Goal: Information Seeking & Learning: Learn about a topic

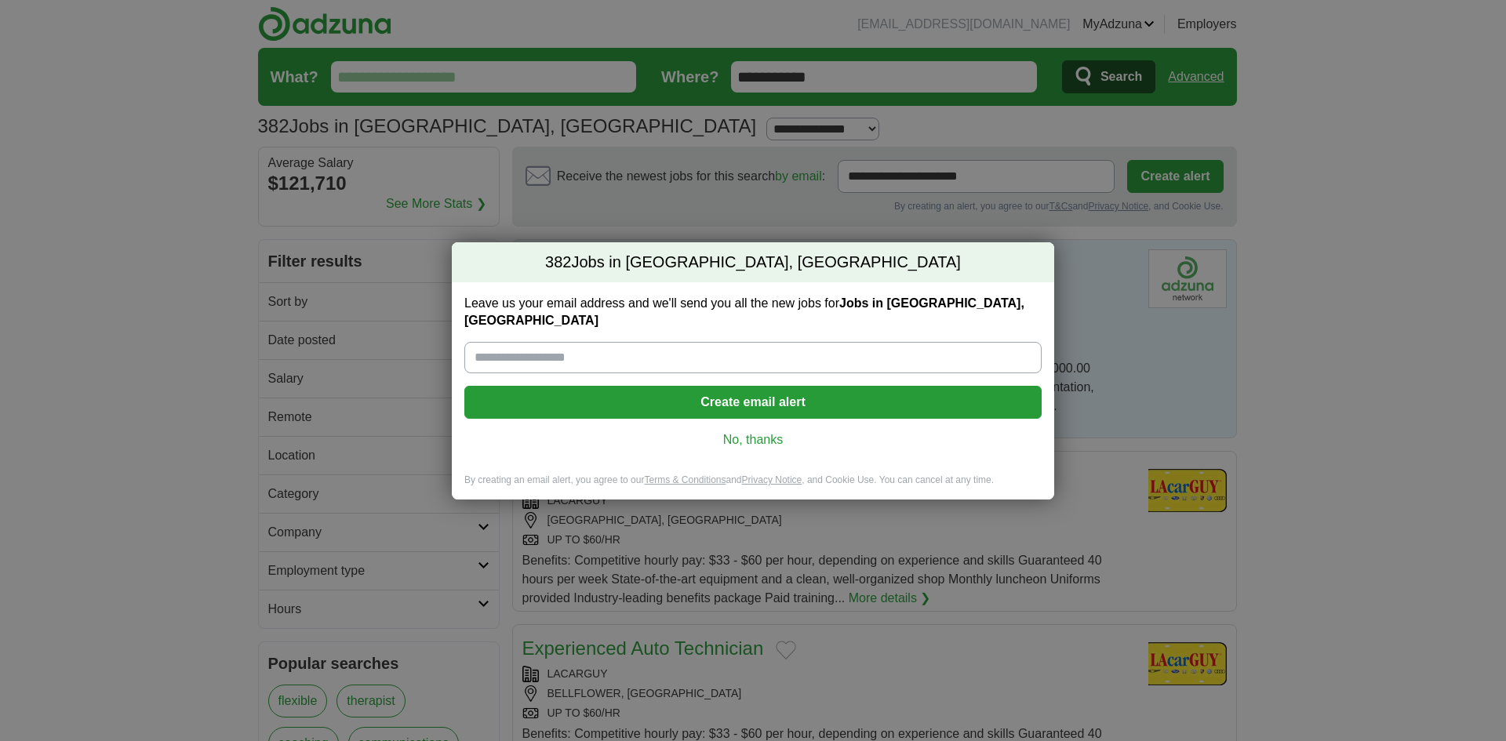
click at [738, 433] on link "No, thanks" at bounding box center [753, 439] width 552 height 17
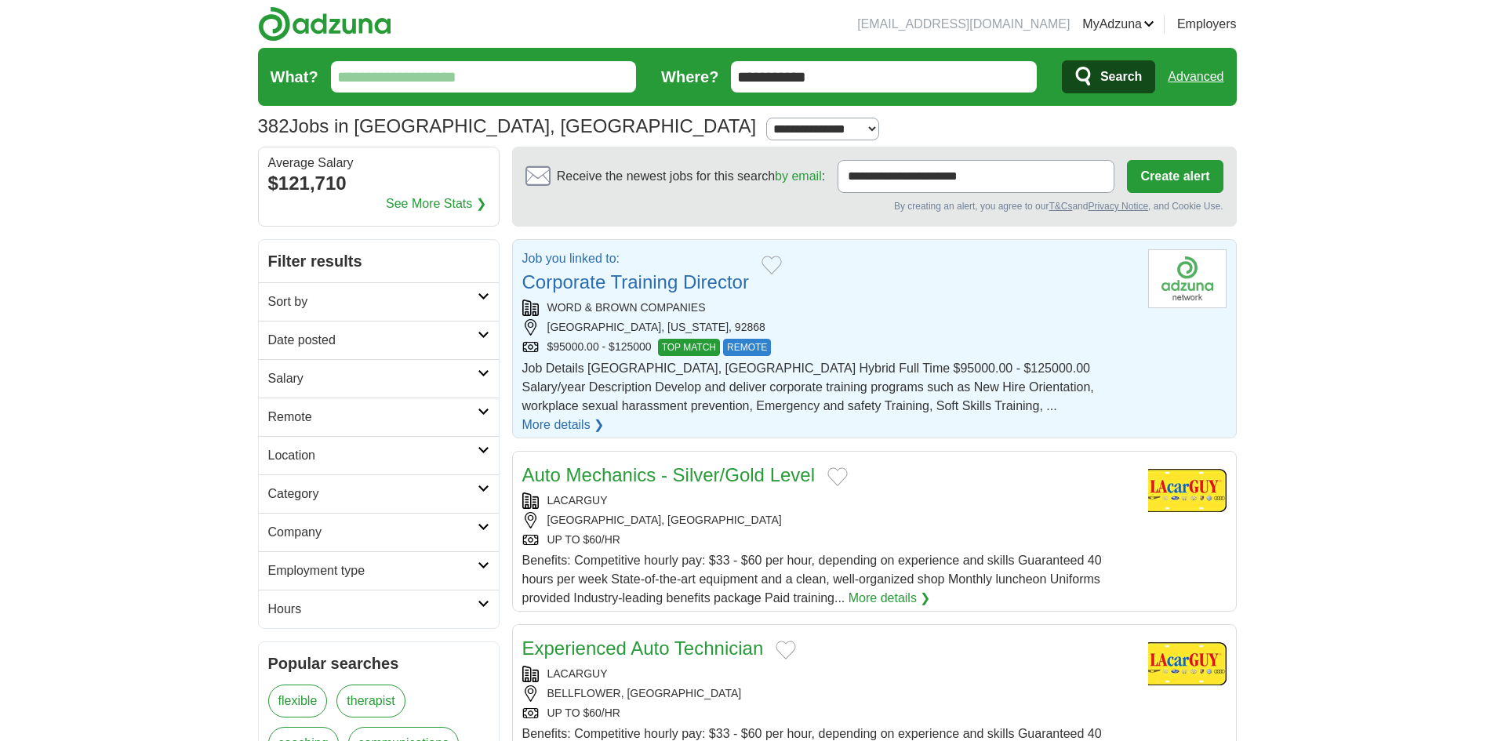
click at [681, 286] on link "Corporate Training Director" at bounding box center [635, 281] width 227 height 21
click at [529, 86] on input "What?" at bounding box center [484, 76] width 306 height 31
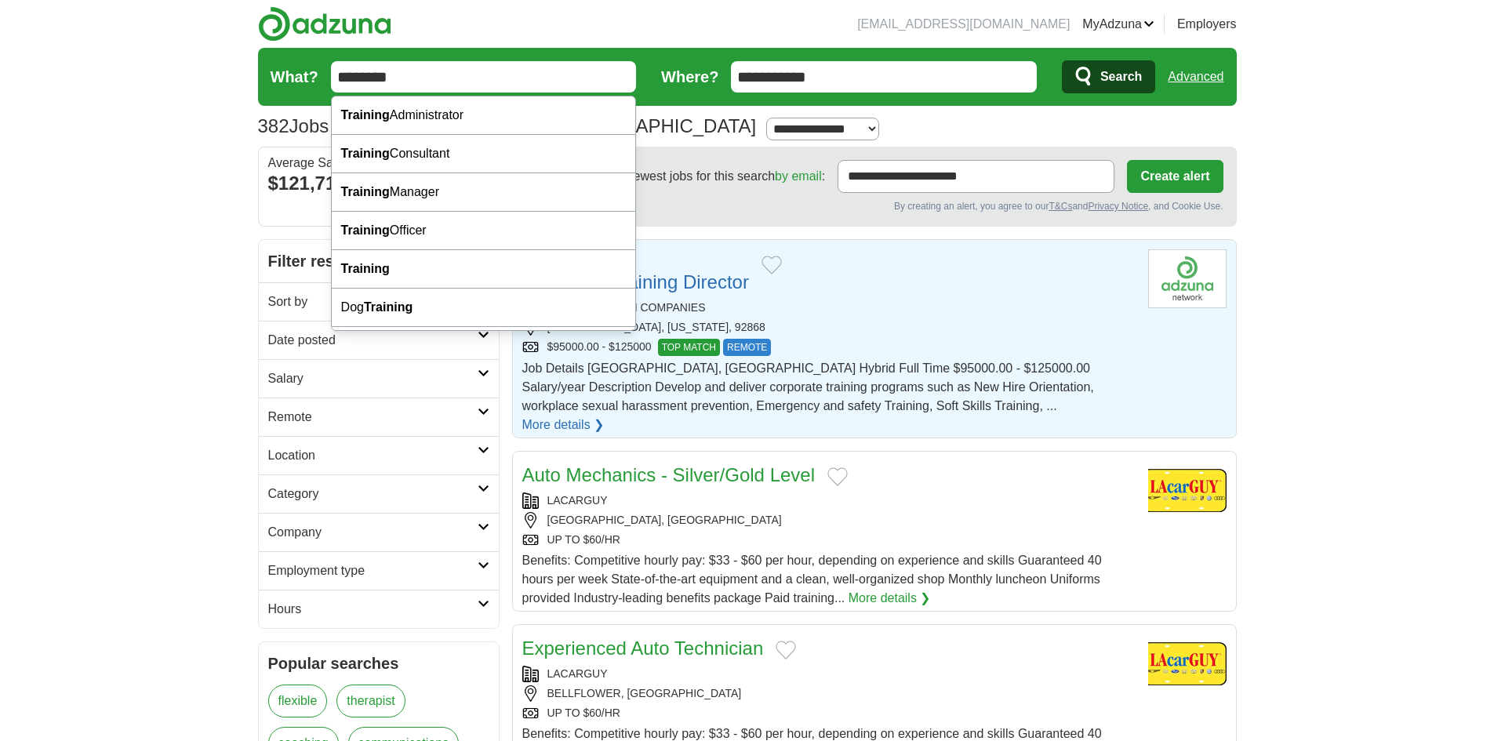
type input "********"
click at [1062, 60] on button "Search" at bounding box center [1108, 76] width 93 height 33
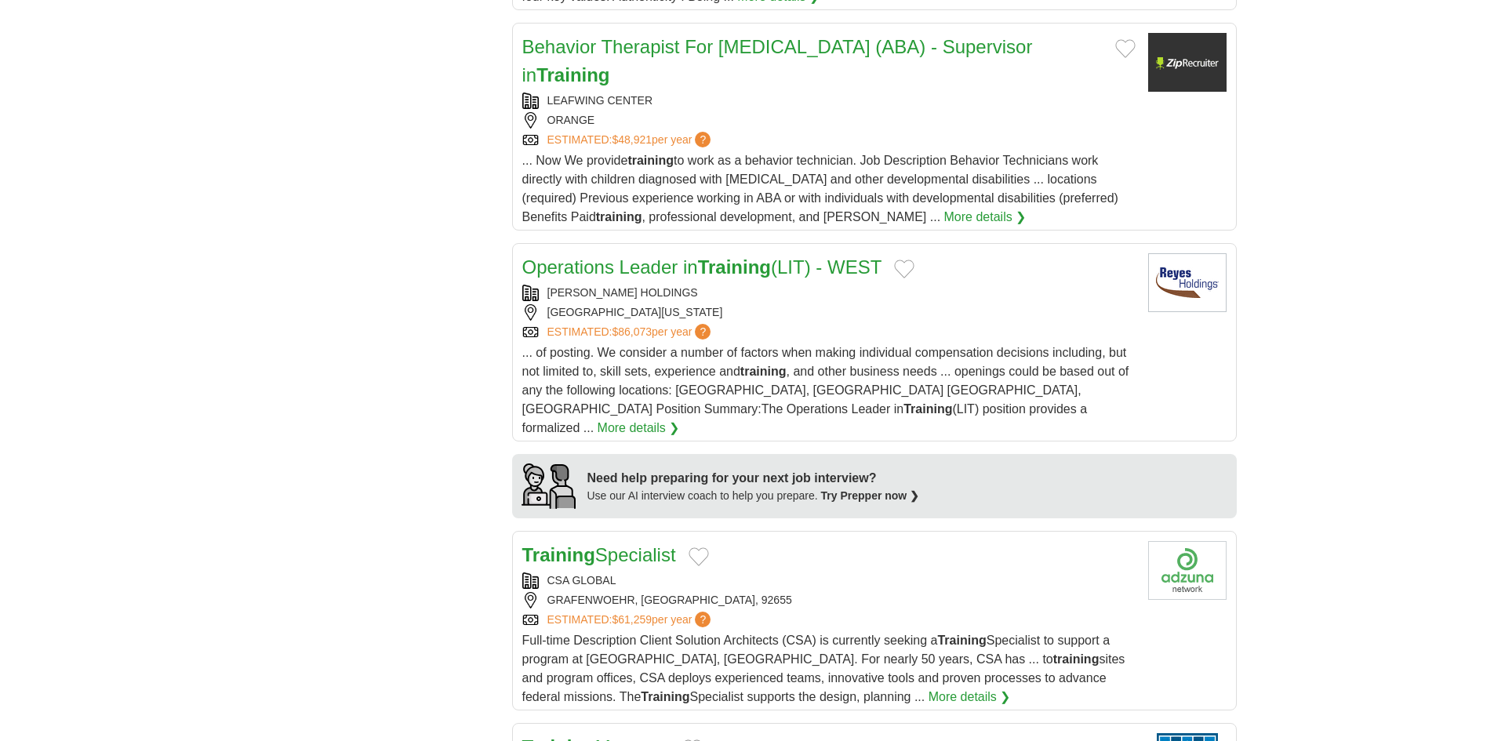
scroll to position [1104, 0]
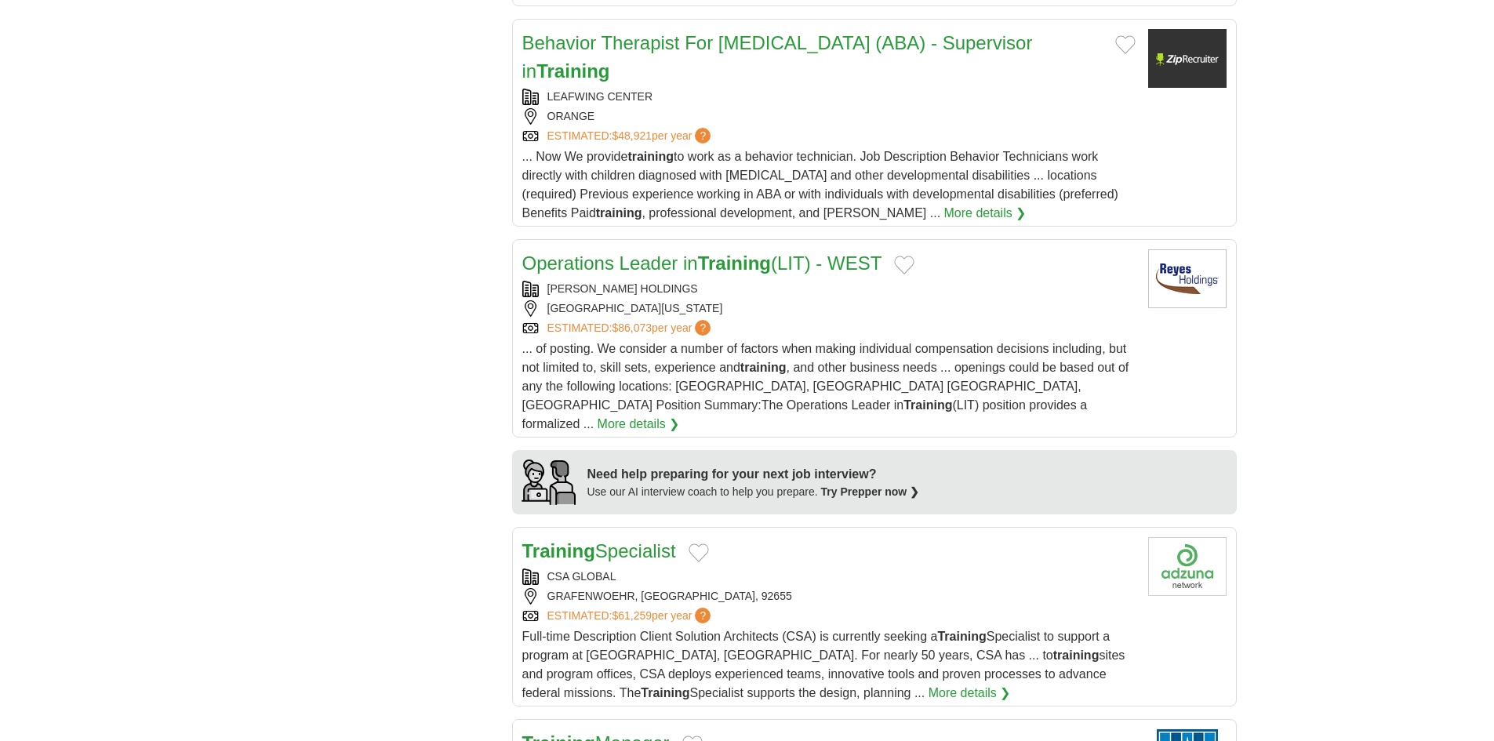
click at [698, 253] on link "Operations Leader in Training (LIT) - WEST" at bounding box center [702, 263] width 360 height 21
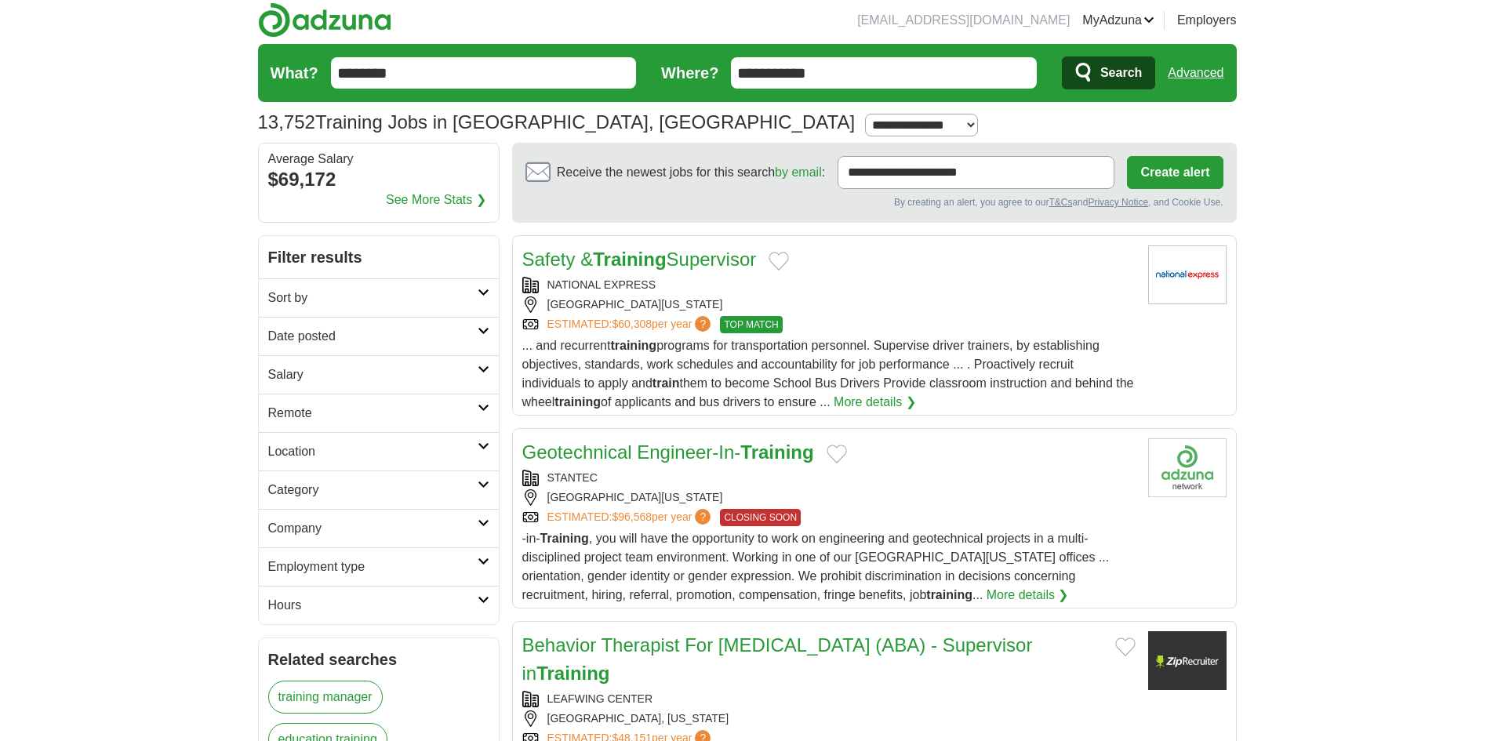
scroll to position [1, 0]
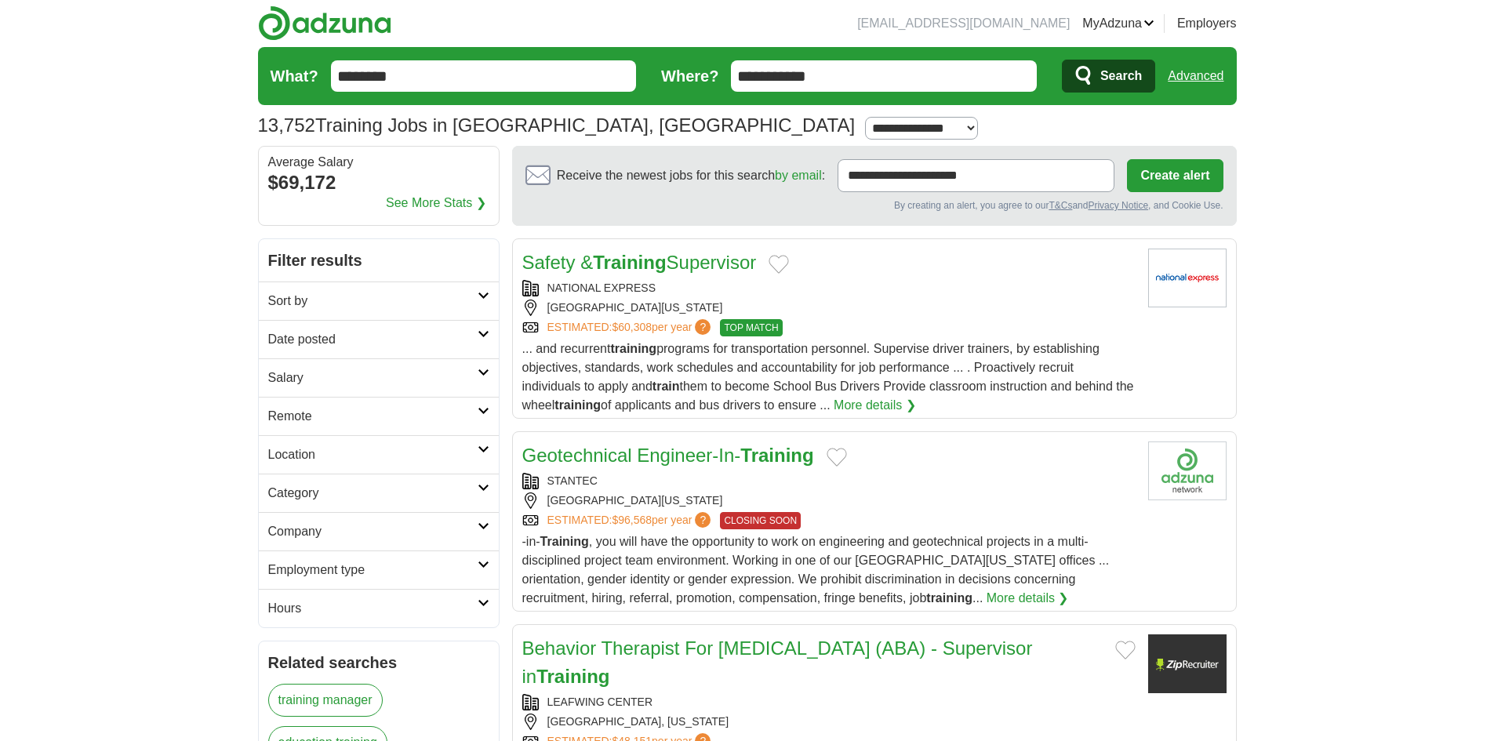
click at [1217, 74] on link "Advanced" at bounding box center [1196, 75] width 56 height 31
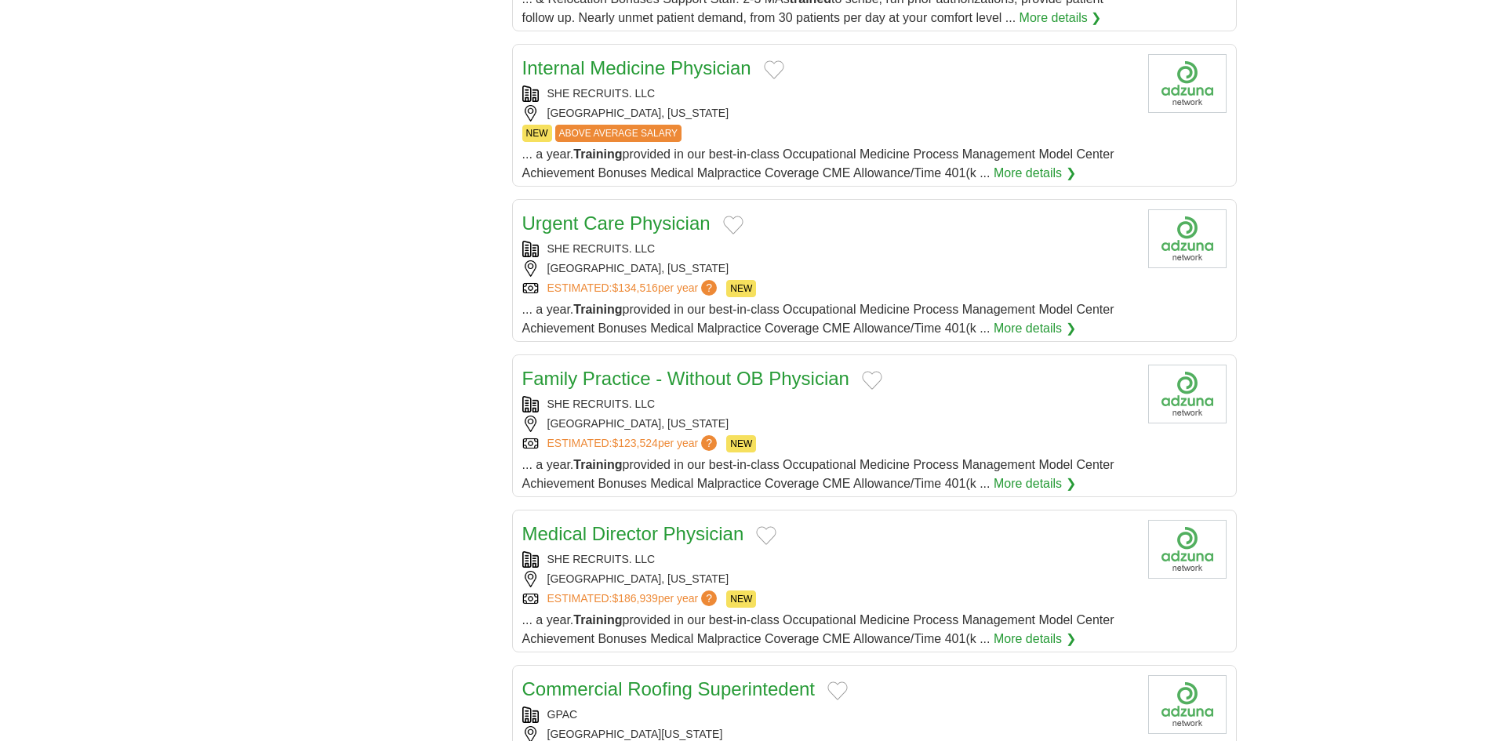
scroll to position [4747, 0]
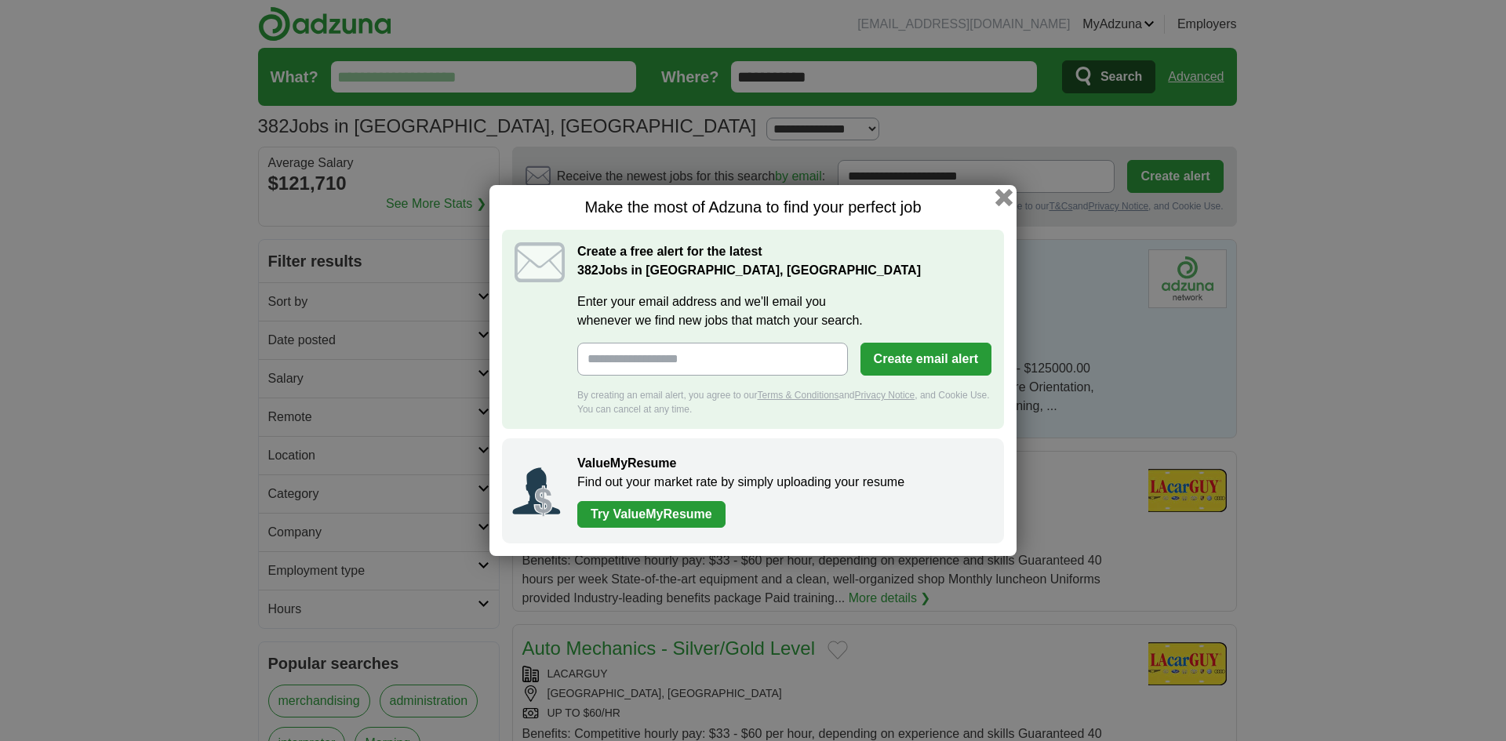
click at [1004, 198] on button "button" at bounding box center [1003, 197] width 17 height 17
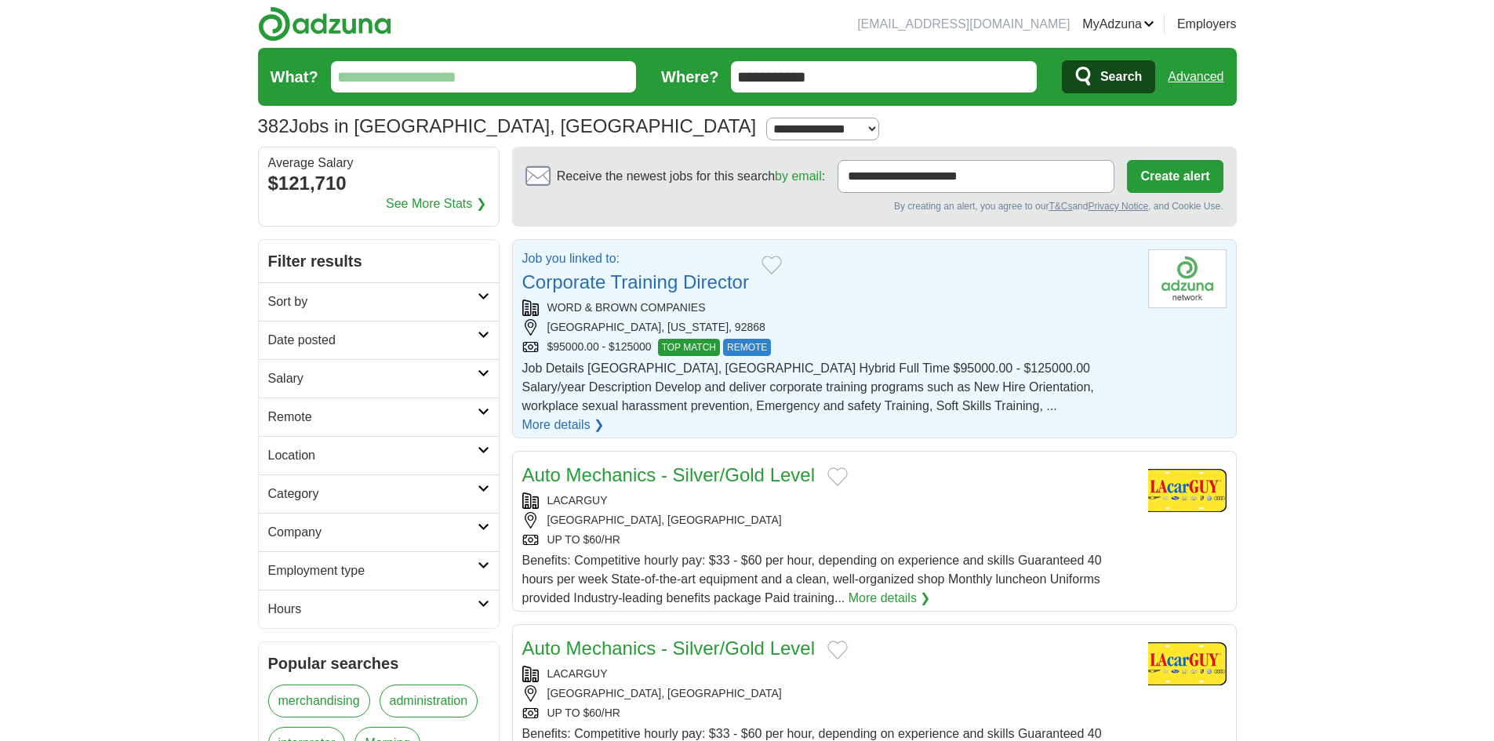
click at [632, 280] on link "Corporate Training Director" at bounding box center [635, 281] width 227 height 21
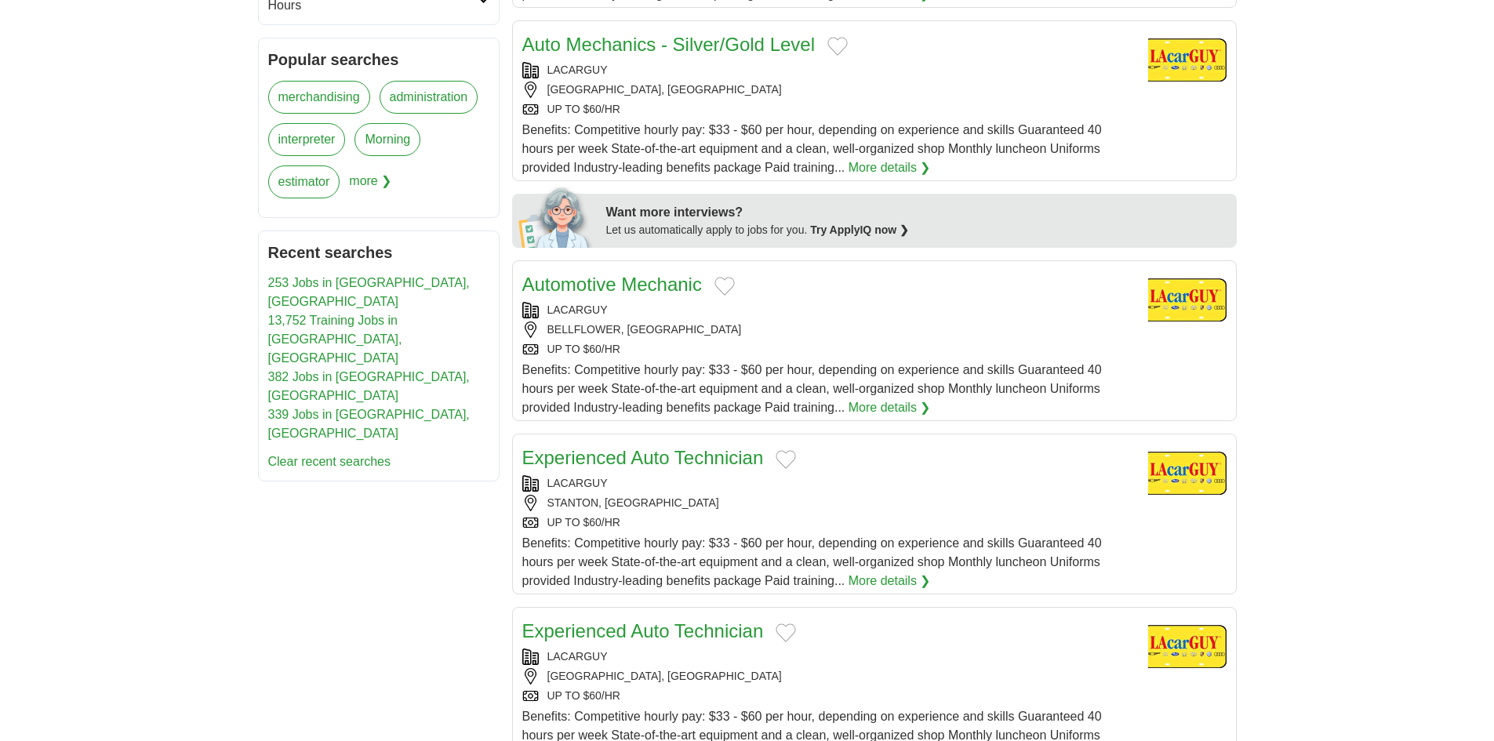
scroll to position [678, 0]
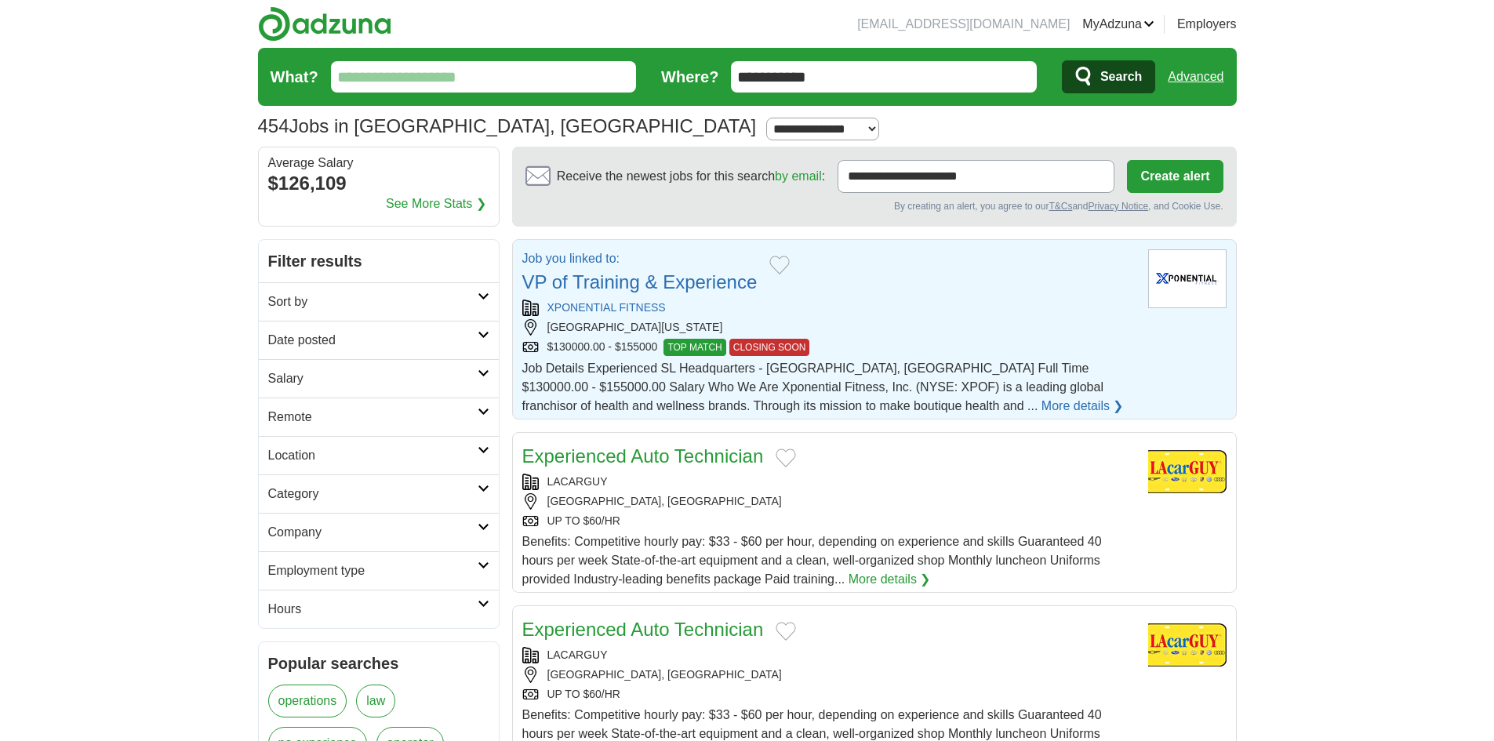
click at [670, 285] on link "VP of Training & Experience" at bounding box center [639, 281] width 235 height 21
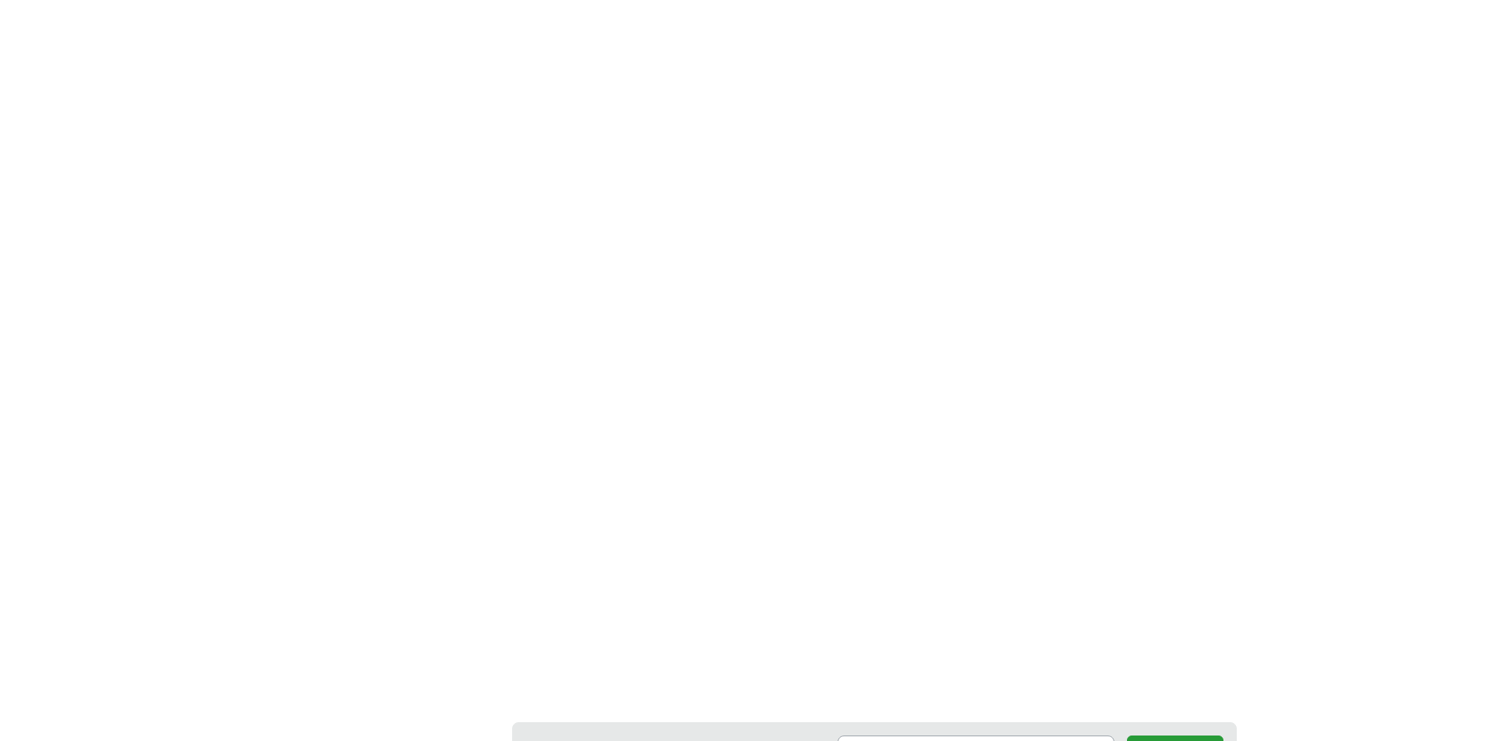
scroll to position [2625, 0]
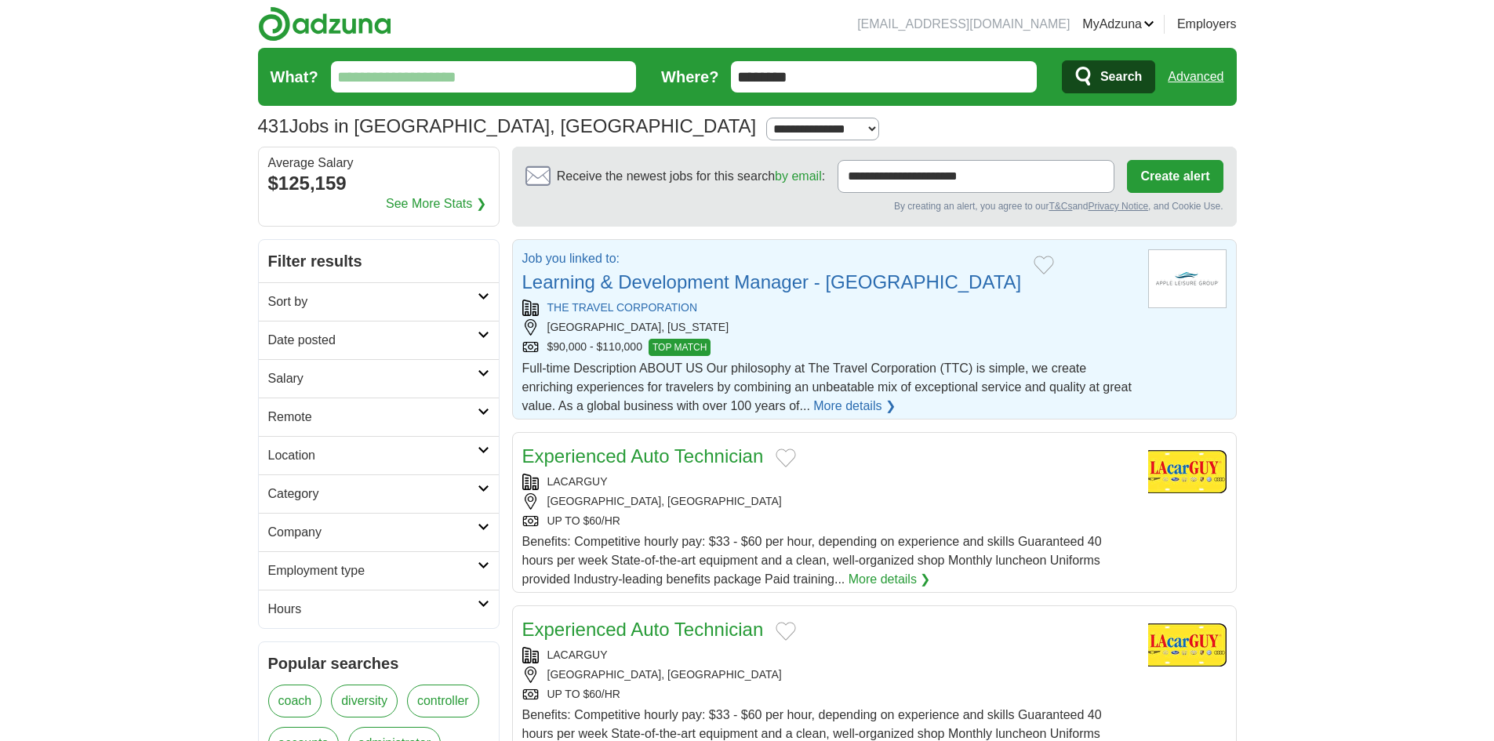
click at [774, 282] on link "Learning & Development Manager - [GEOGRAPHIC_DATA]" at bounding box center [772, 281] width 500 height 21
